Goal: Navigation & Orientation: Understand site structure

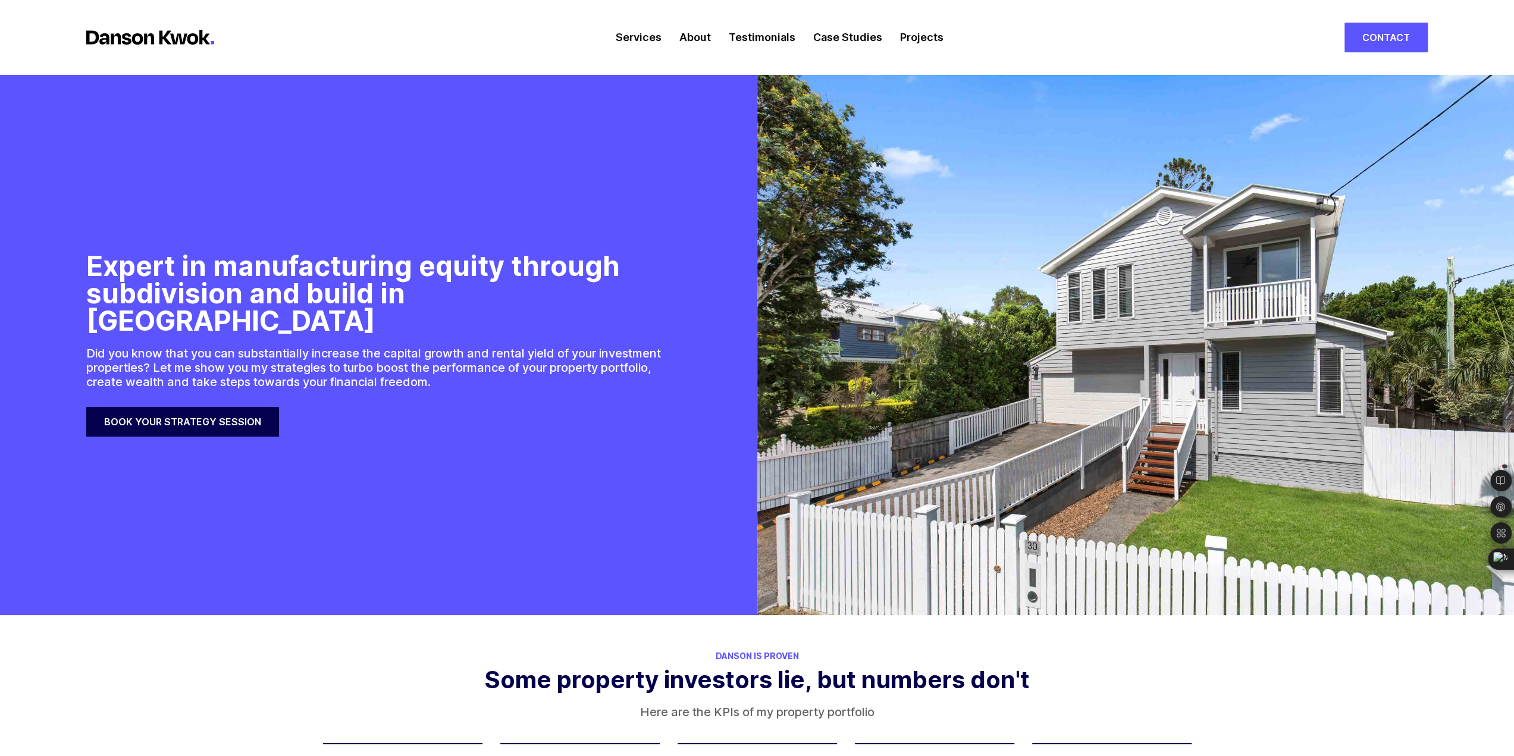
click at [635, 37] on link "Services" at bounding box center [638, 37] width 46 height 74
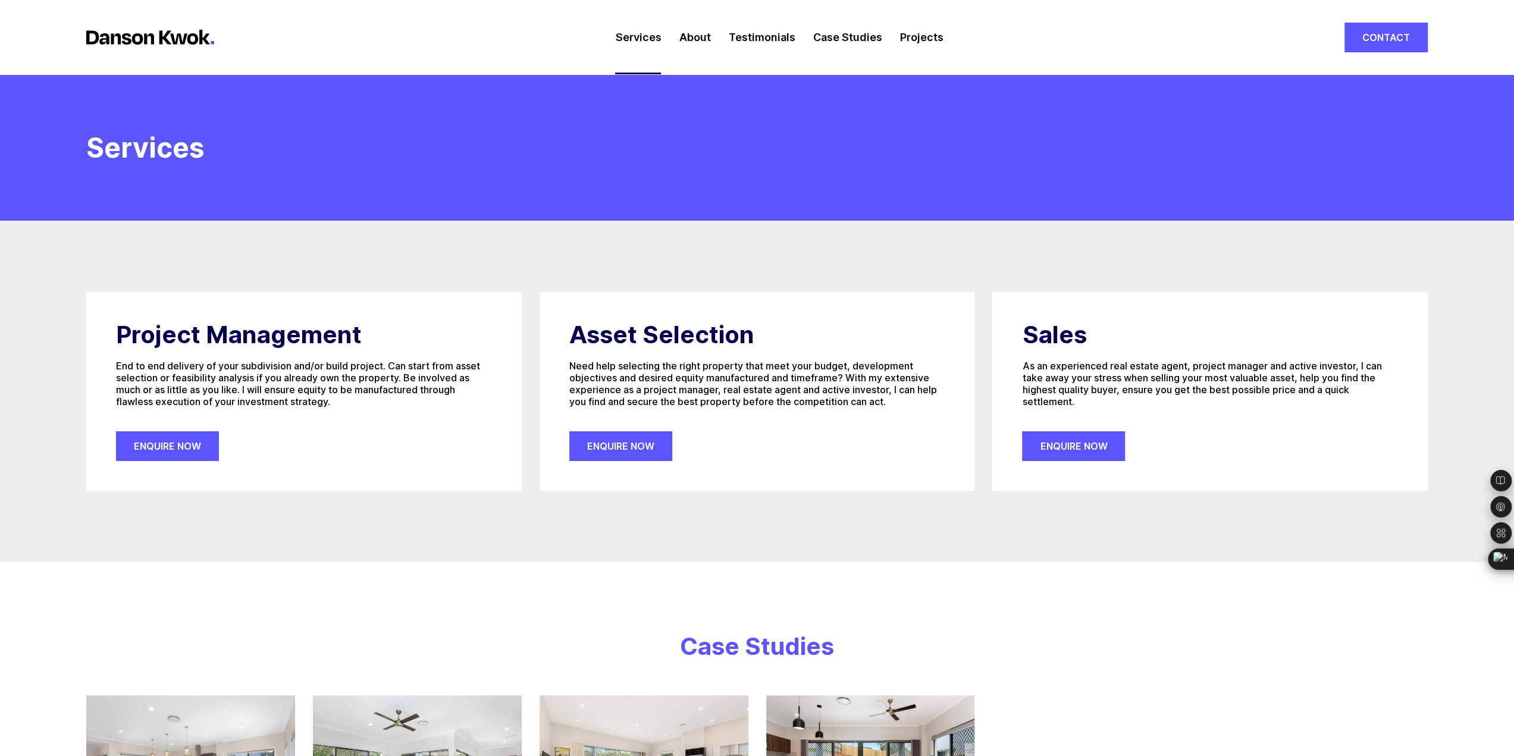
click at [700, 33] on link "About" at bounding box center [695, 37] width 32 height 74
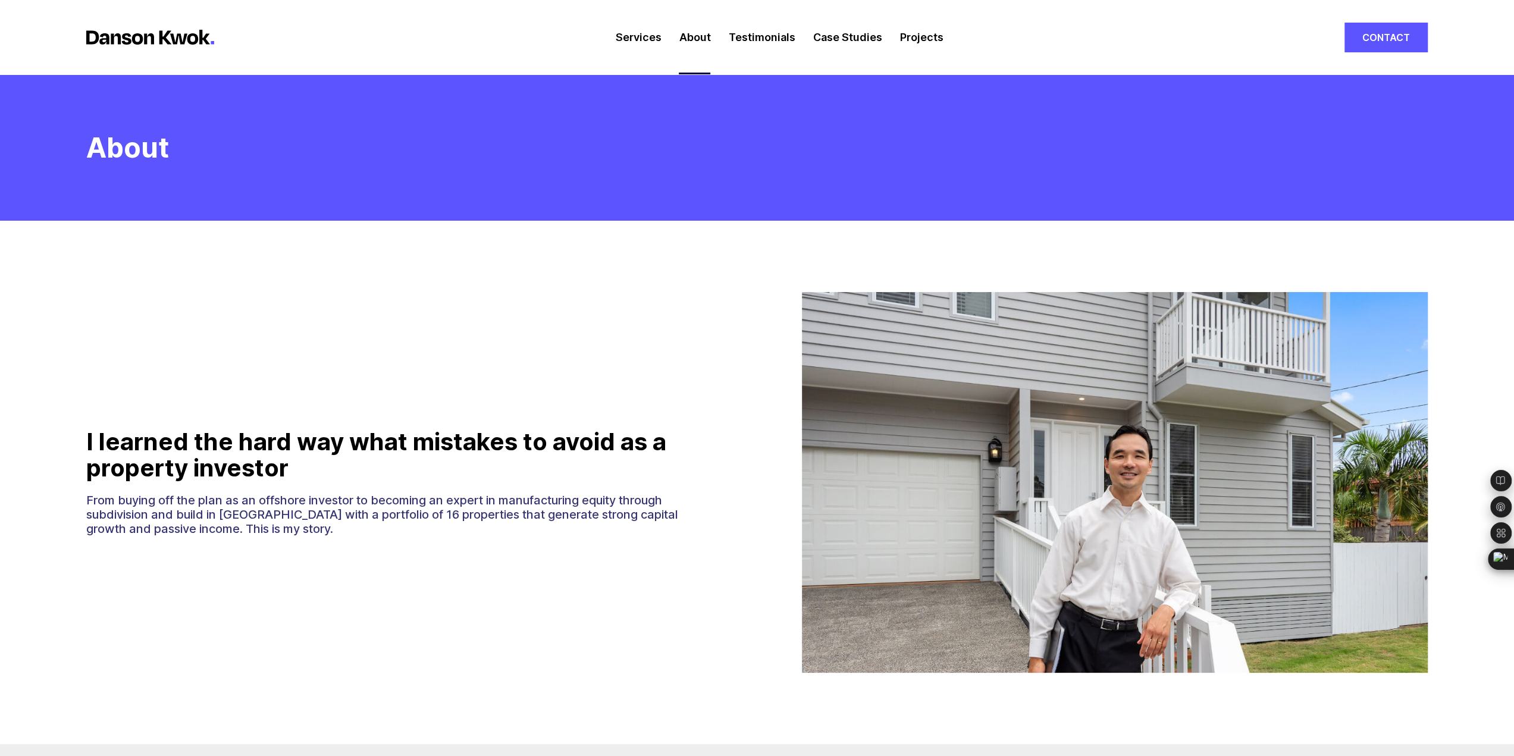
click at [755, 36] on link "Testimonials" at bounding box center [761, 37] width 67 height 74
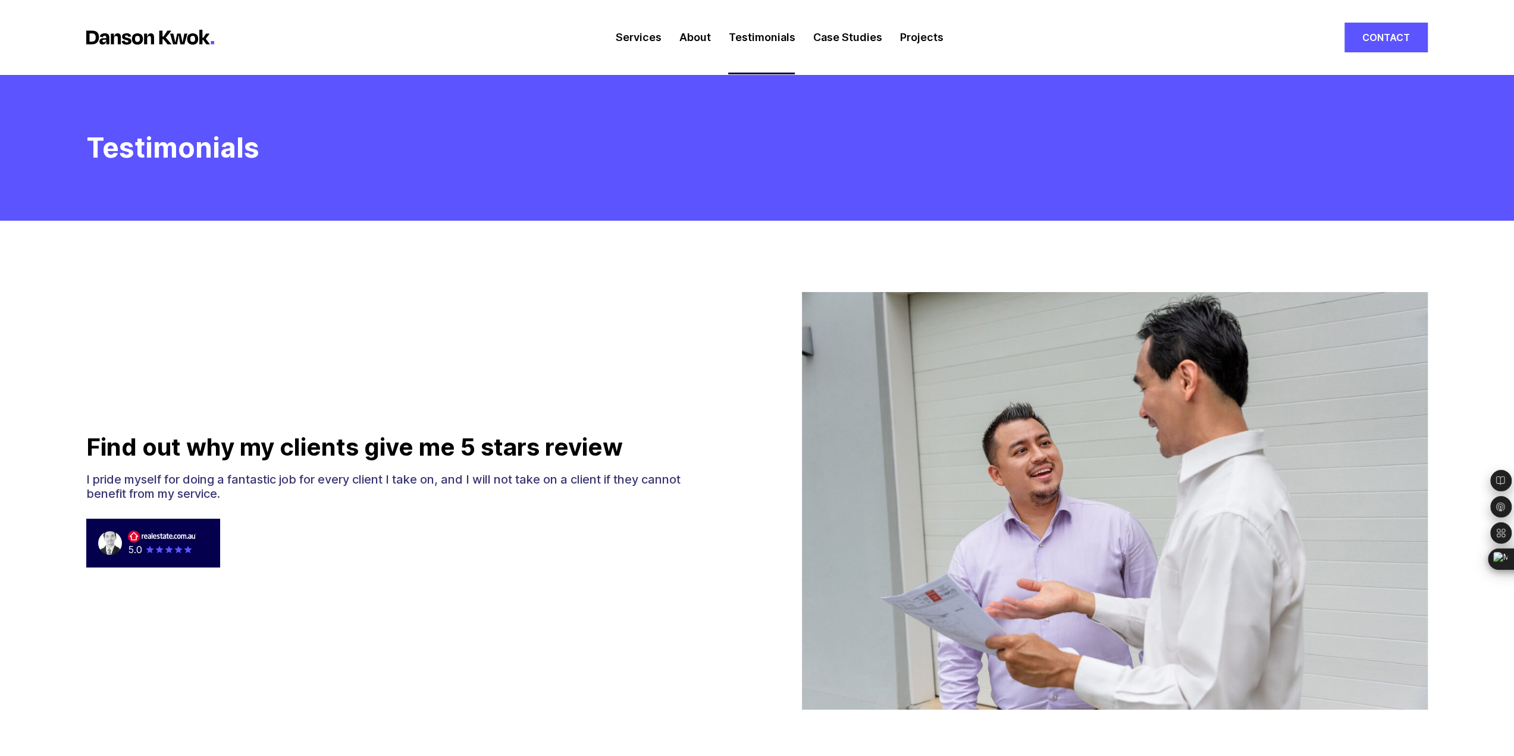
click at [852, 37] on link "Case Studies" at bounding box center [847, 37] width 69 height 74
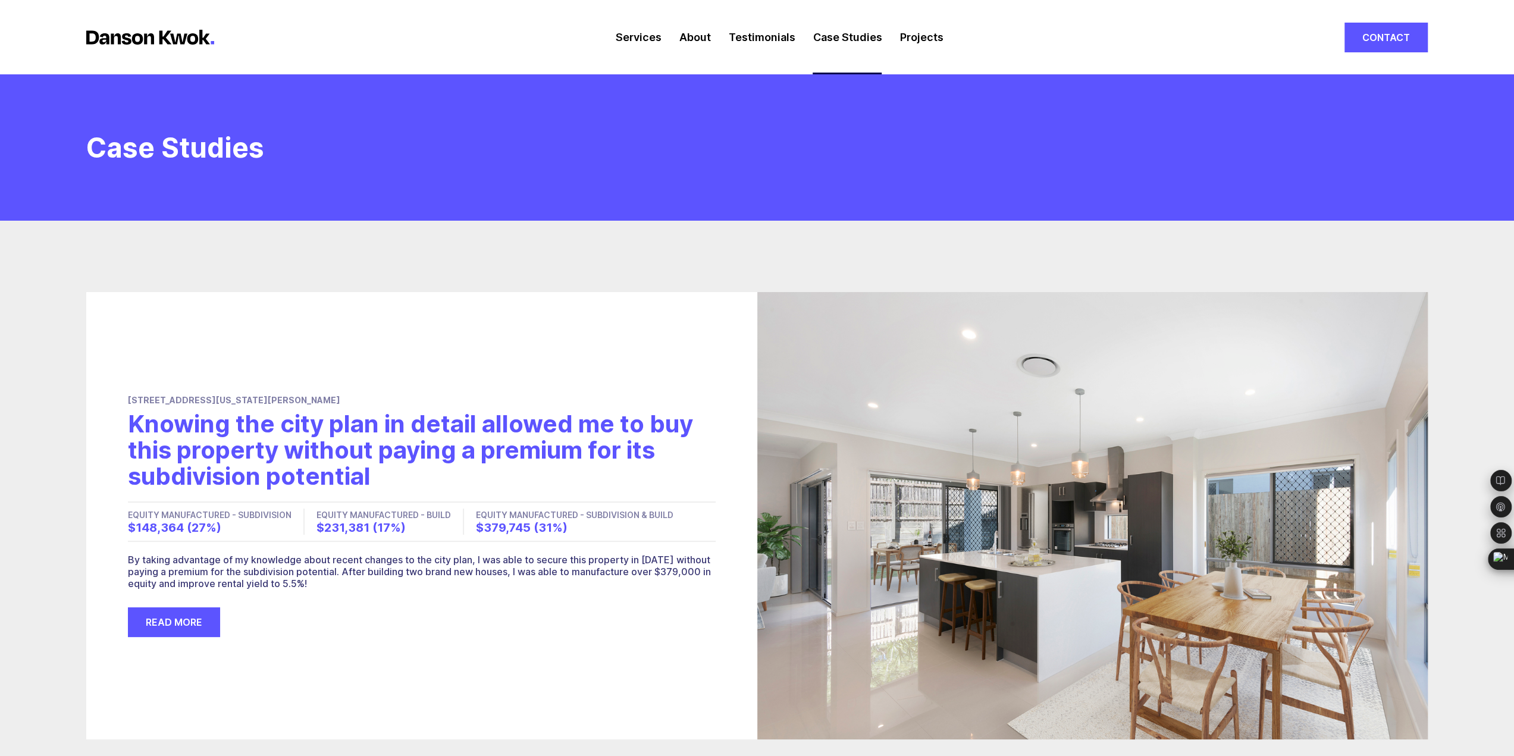
click at [934, 39] on link "Projects" at bounding box center [920, 37] width 43 height 74
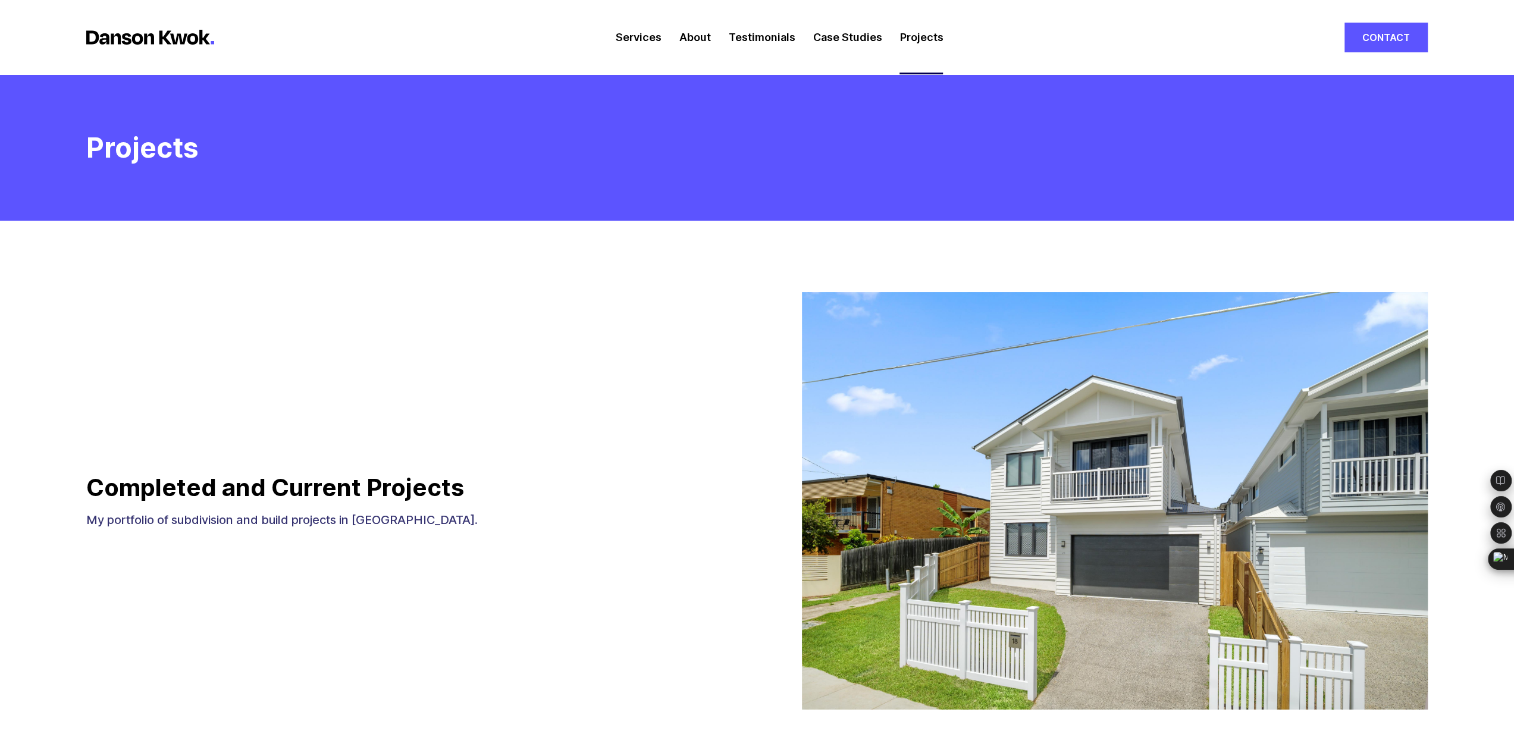
click at [644, 42] on link "Services" at bounding box center [638, 37] width 46 height 74
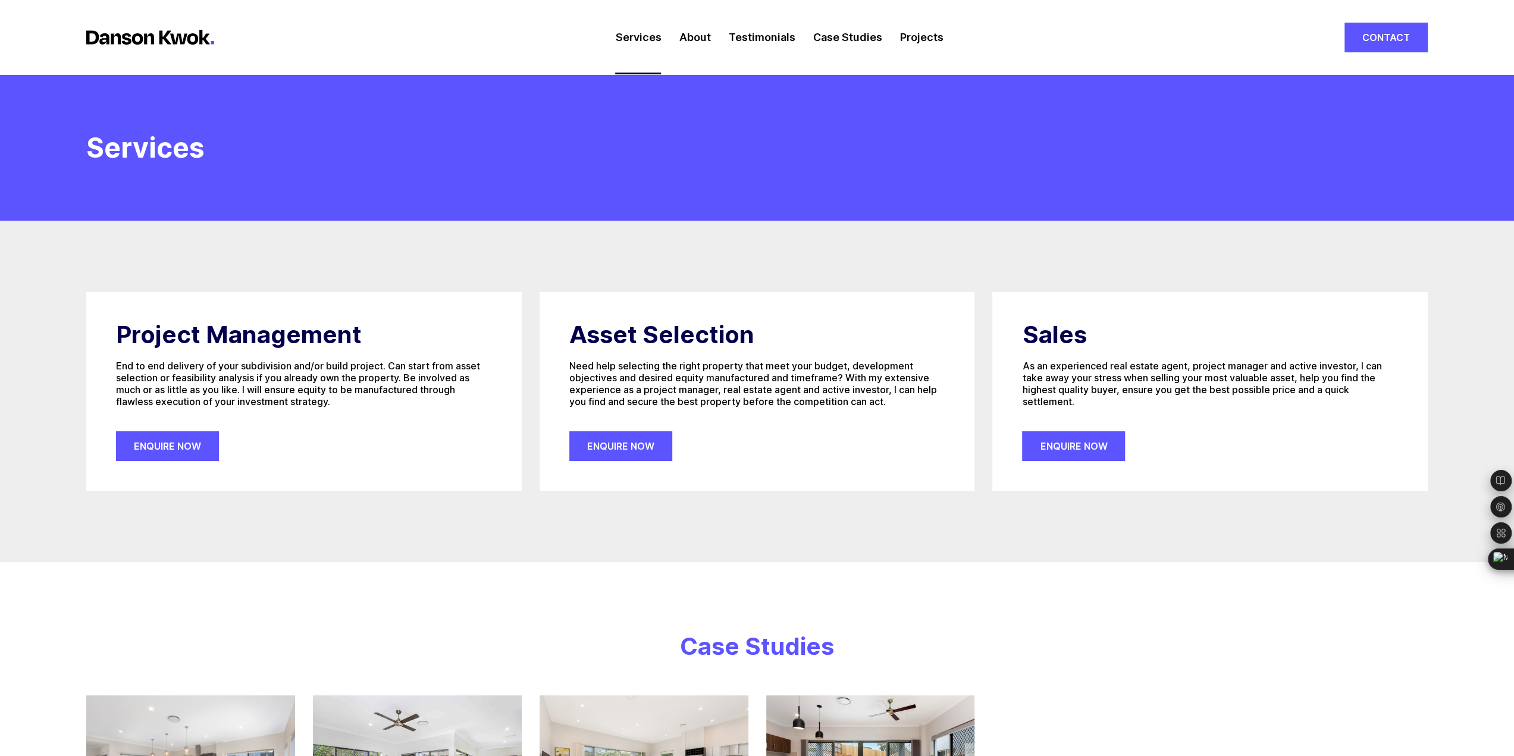
click at [692, 45] on link "About" at bounding box center [695, 37] width 32 height 74
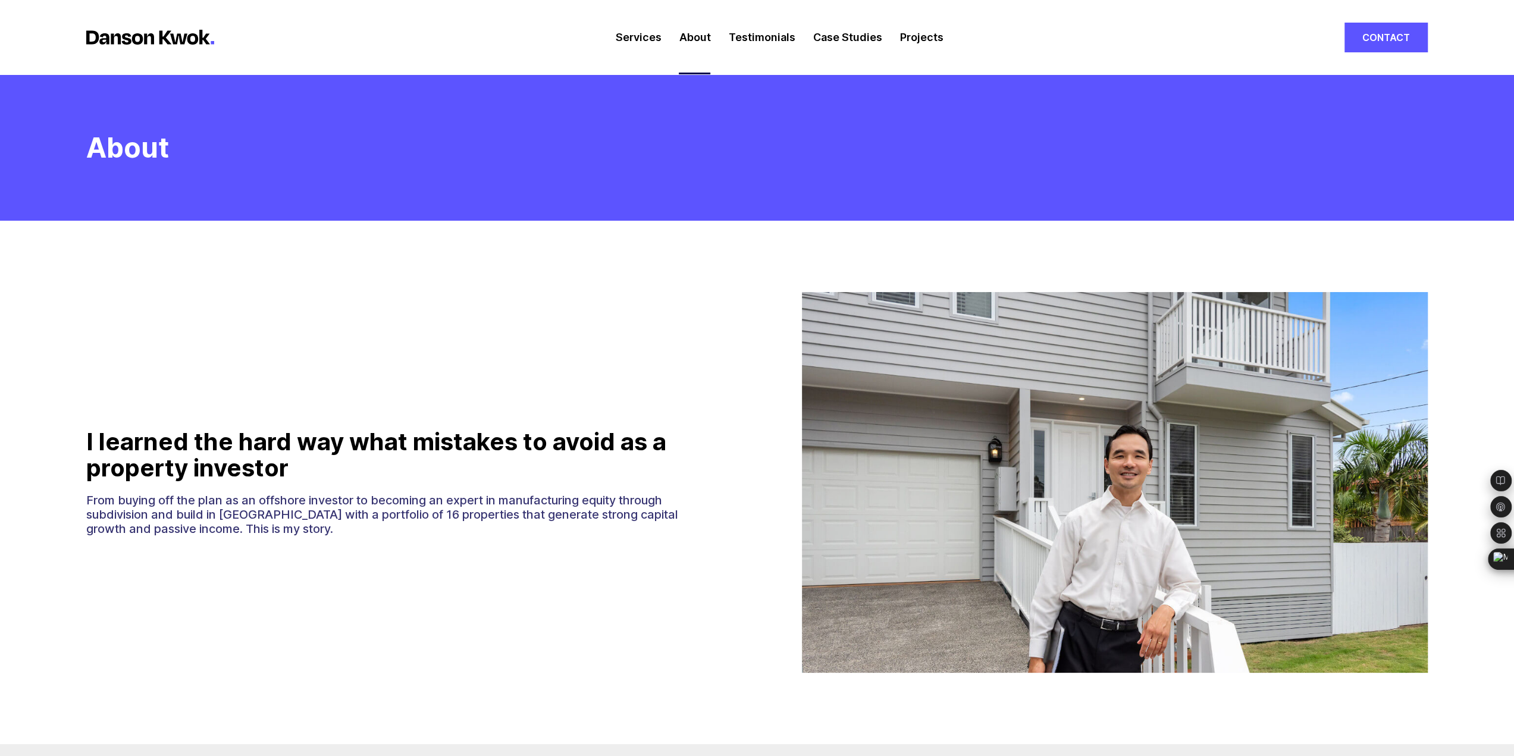
click at [766, 43] on link "Testimonials" at bounding box center [761, 37] width 67 height 74
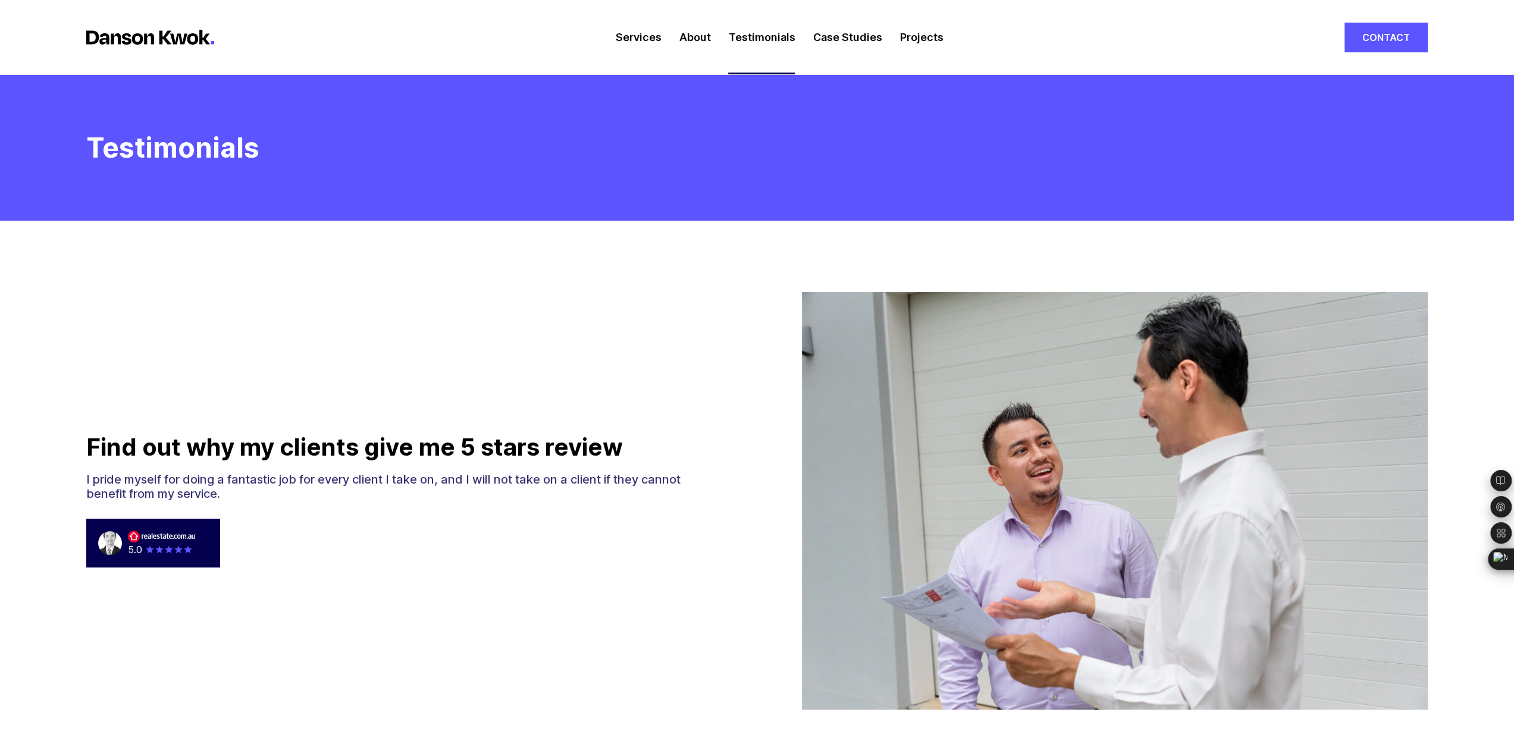
click at [857, 39] on link "Case Studies" at bounding box center [847, 37] width 69 height 74
